Goal: Transaction & Acquisition: Book appointment/travel/reservation

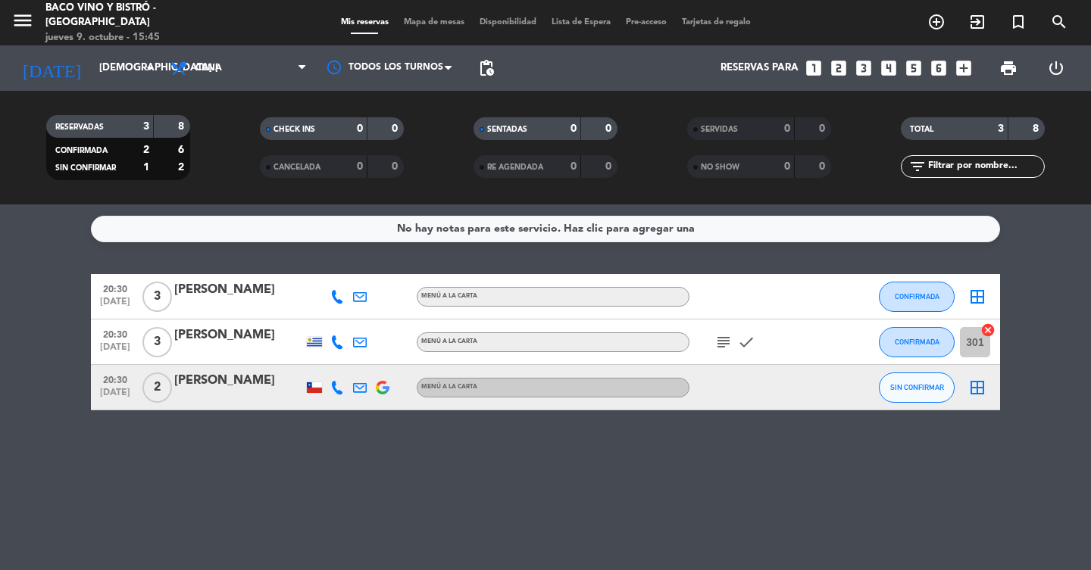
click at [725, 344] on icon "subject" at bounding box center [723, 342] width 18 height 18
click at [732, 459] on div "No hay notas para este servicio. Haz clic para agregar una 20:30 [DATE] 3 [PERS…" at bounding box center [545, 388] width 1091 height 366
click at [967, 67] on icon "add_box" at bounding box center [964, 68] width 20 height 20
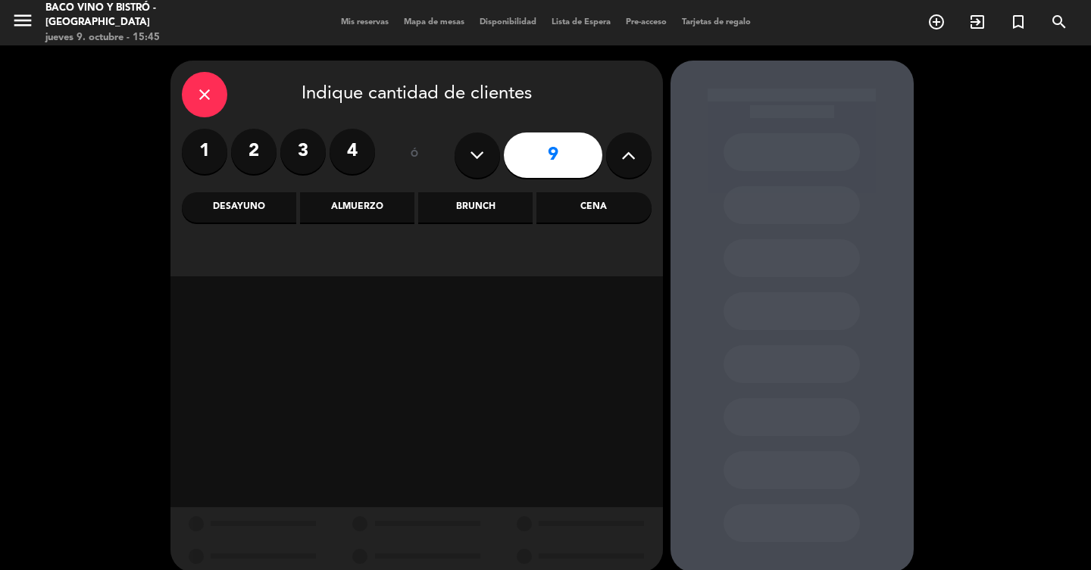
click at [621, 161] on icon at bounding box center [628, 155] width 14 height 23
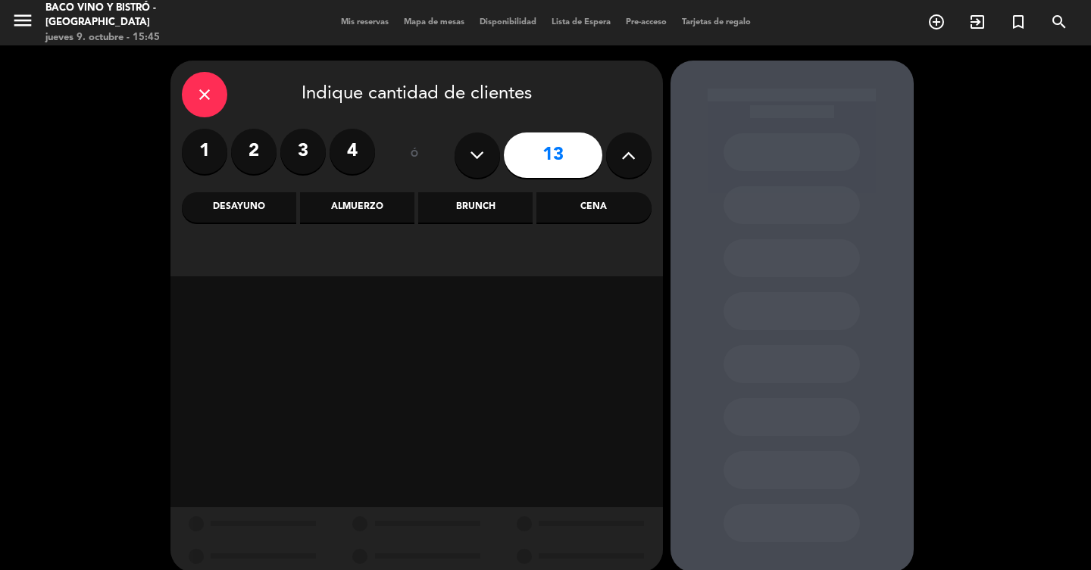
type input "14"
click at [583, 217] on div "Cena" at bounding box center [593, 207] width 114 height 30
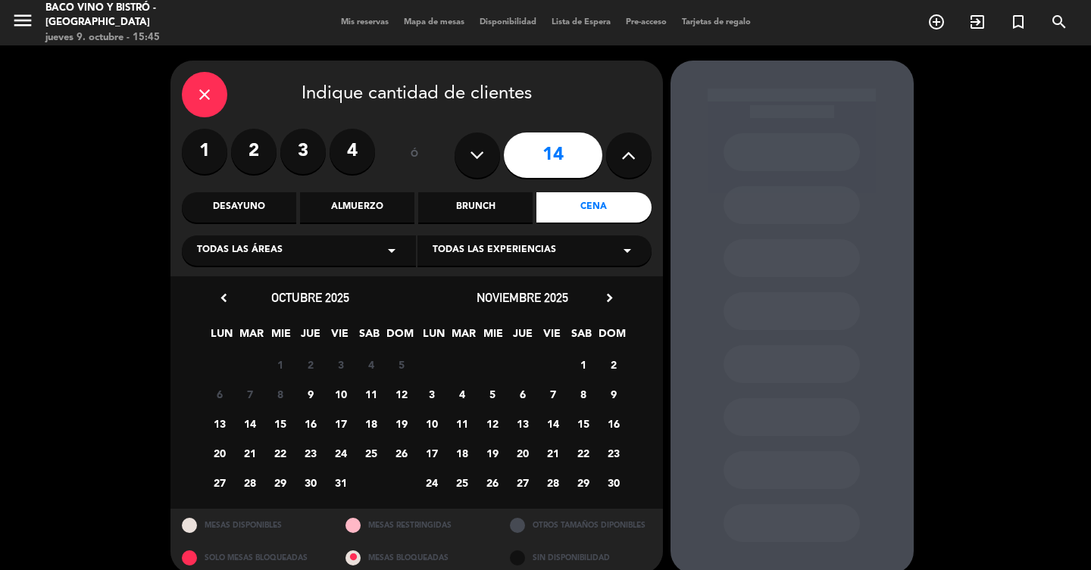
click at [314, 395] on span "9" at bounding box center [310, 394] width 25 height 25
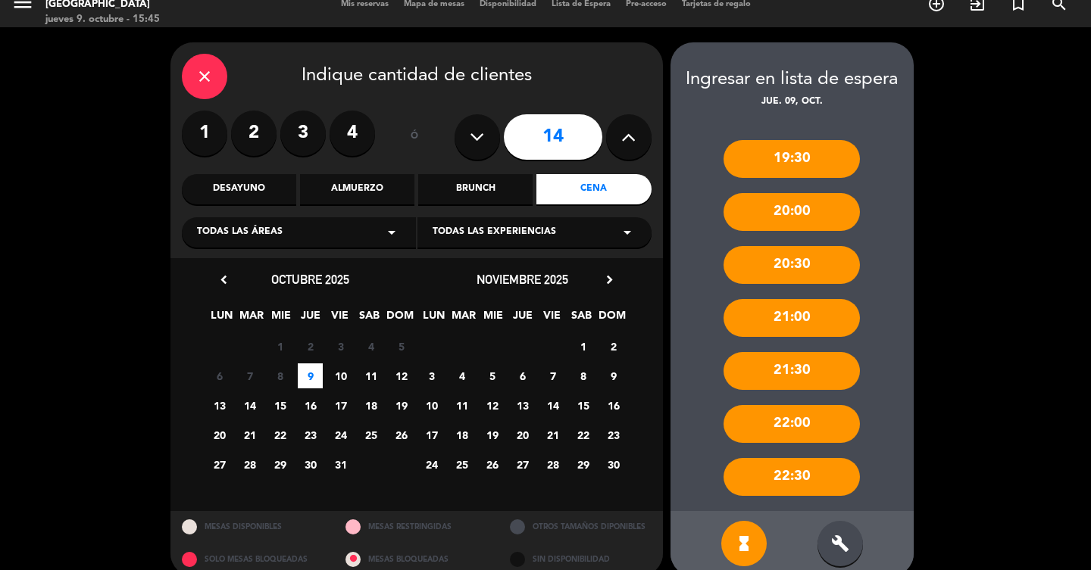
click at [792, 320] on div "21:00" at bounding box center [791, 318] width 136 height 38
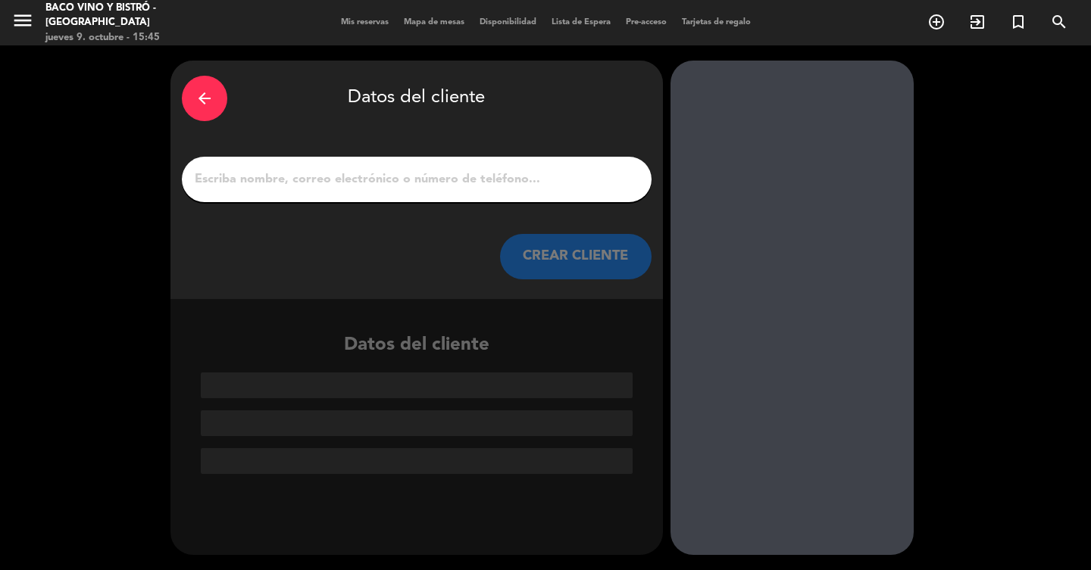
click at [595, 177] on input "1" at bounding box center [416, 179] width 447 height 21
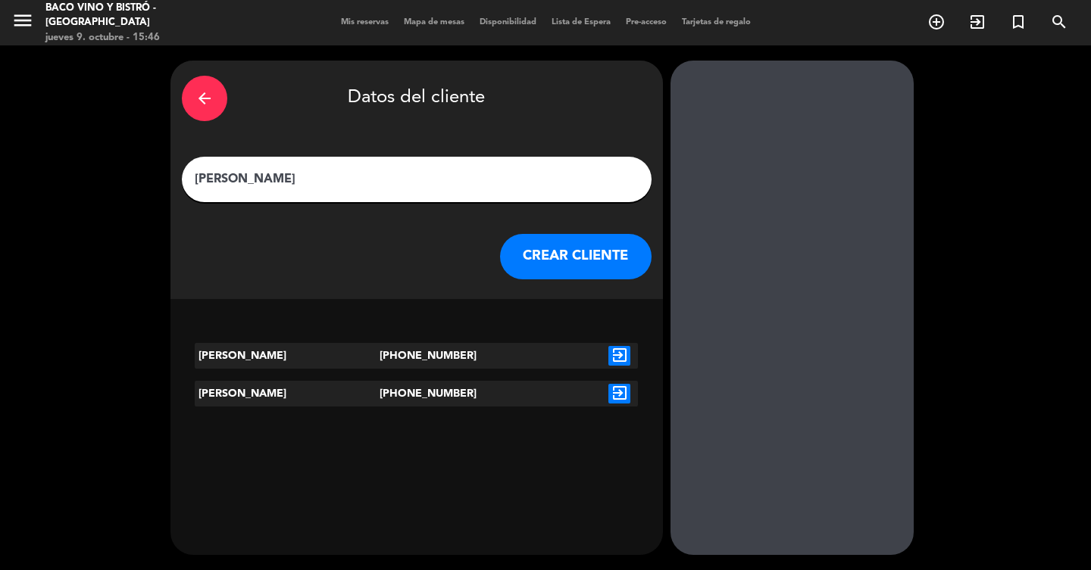
type input "[PERSON_NAME]"
click at [620, 359] on icon "exit_to_app" at bounding box center [619, 356] width 22 height 20
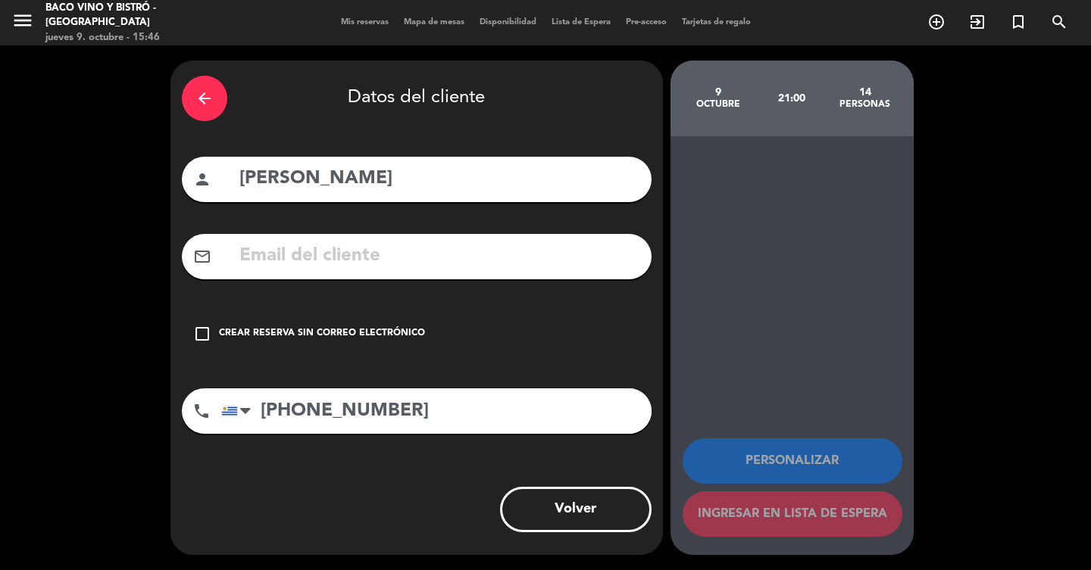
click at [202, 338] on icon "check_box_outline_blank" at bounding box center [202, 334] width 18 height 18
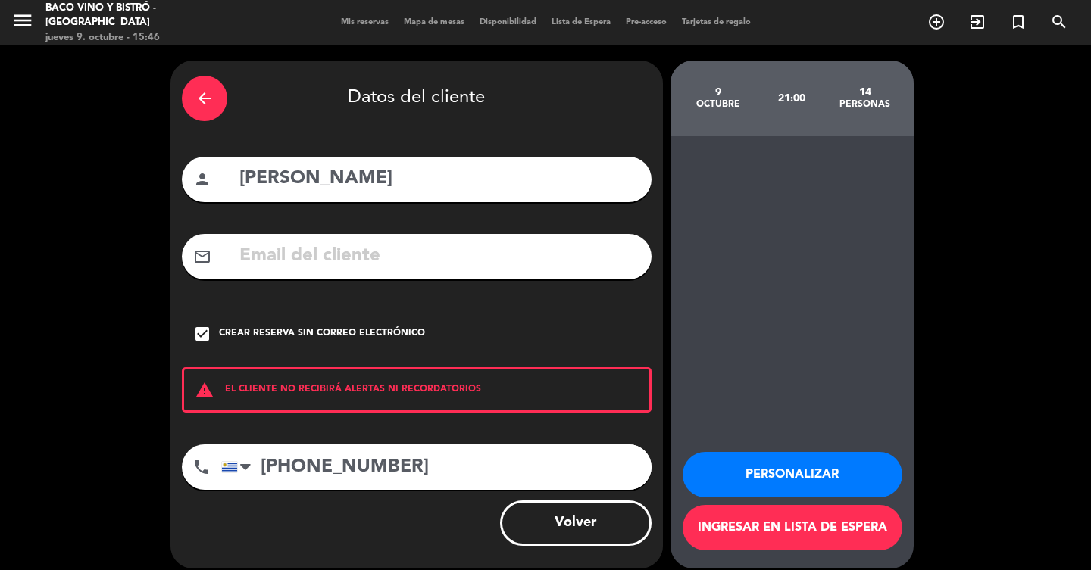
click at [784, 473] on button "Personalizar" at bounding box center [793, 474] width 220 height 45
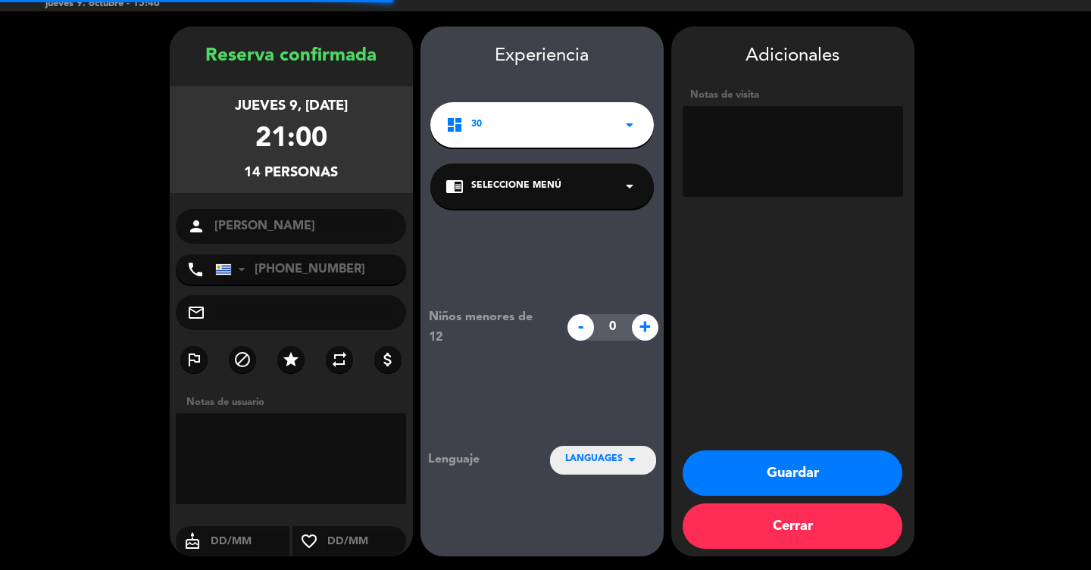
scroll to position [36, 0]
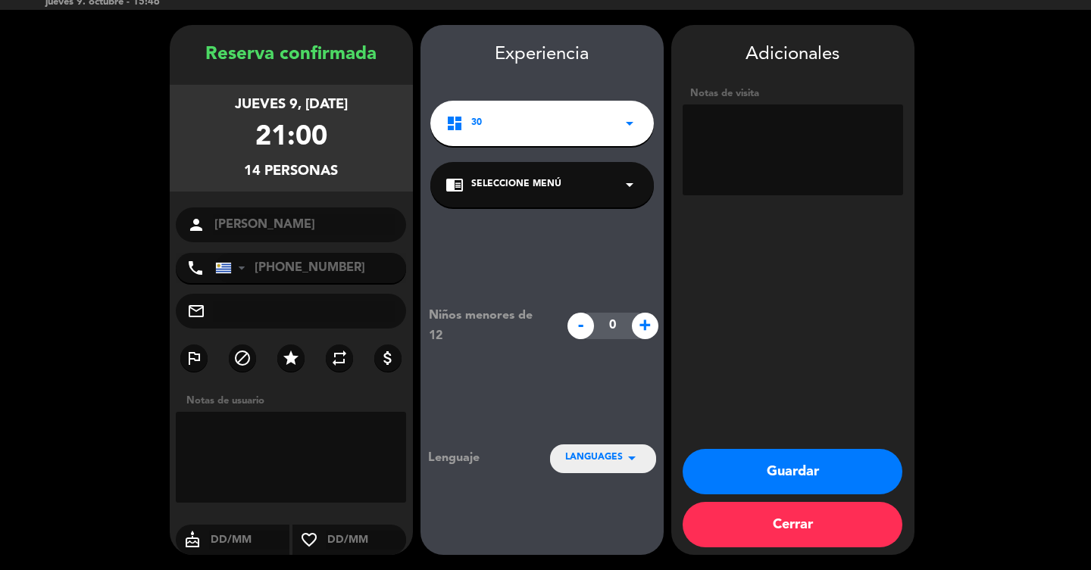
click at [788, 471] on button "Guardar" at bounding box center [793, 471] width 220 height 45
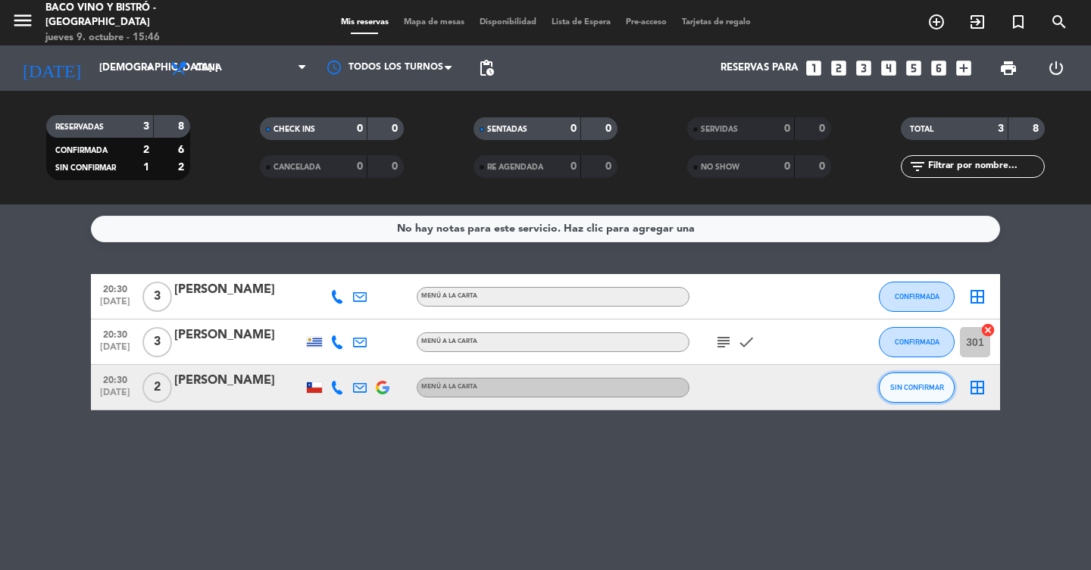
click at [926, 389] on span "SIN CONFIRMAR" at bounding box center [917, 387] width 54 height 8
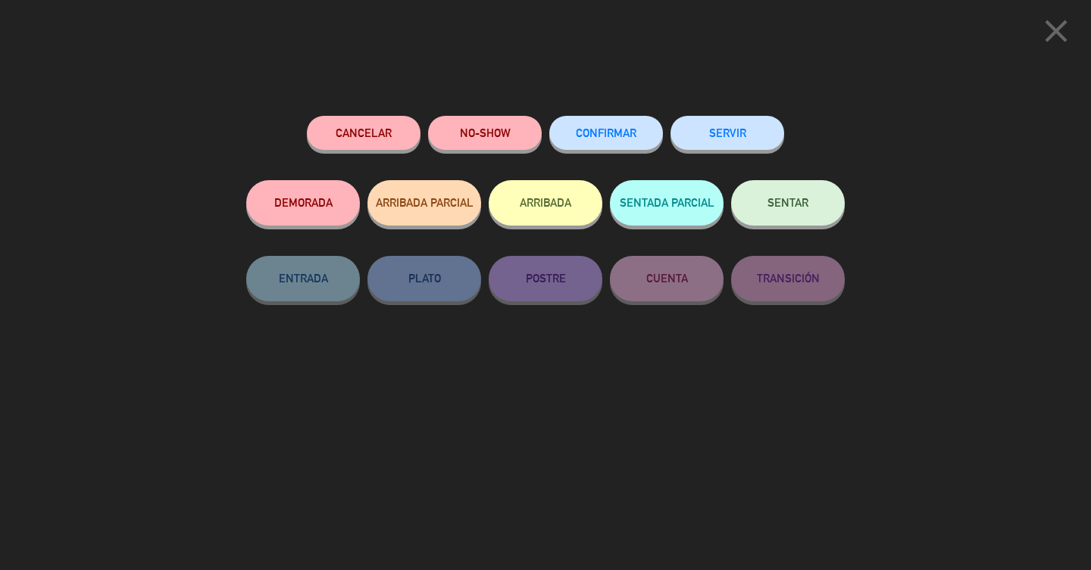
click at [583, 133] on span "CONFIRMAR" at bounding box center [606, 133] width 61 height 13
